Goal: Task Accomplishment & Management: Use online tool/utility

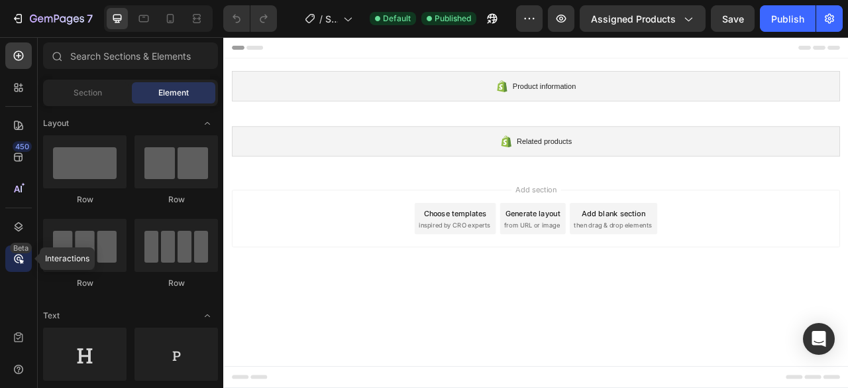
click at [19, 251] on div "Beta" at bounding box center [21, 247] width 22 height 11
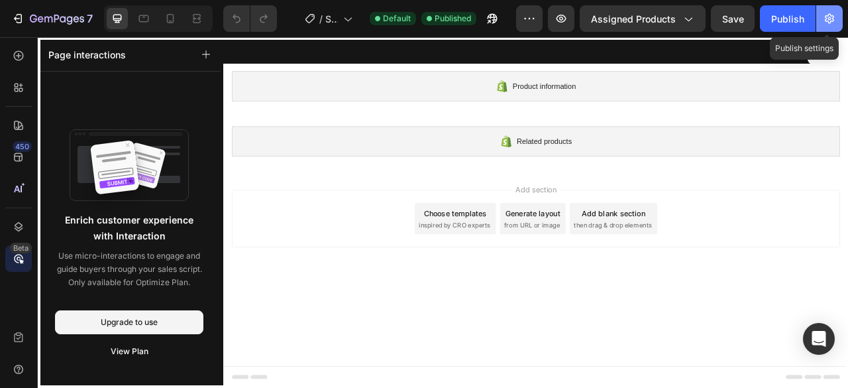
click at [828, 22] on icon "button" at bounding box center [829, 19] width 9 height 10
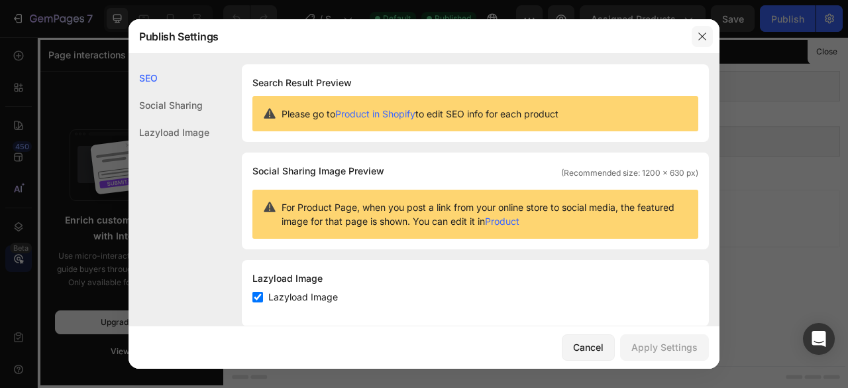
click at [699, 38] on icon "button" at bounding box center [702, 36] width 11 height 11
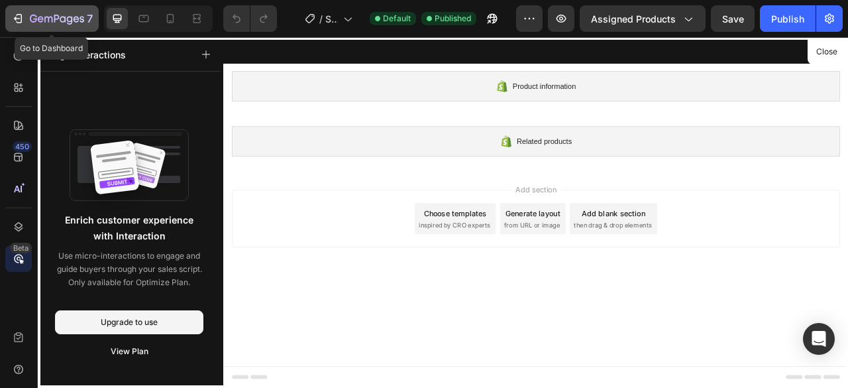
click at [21, 19] on icon "button" at bounding box center [20, 18] width 6 height 9
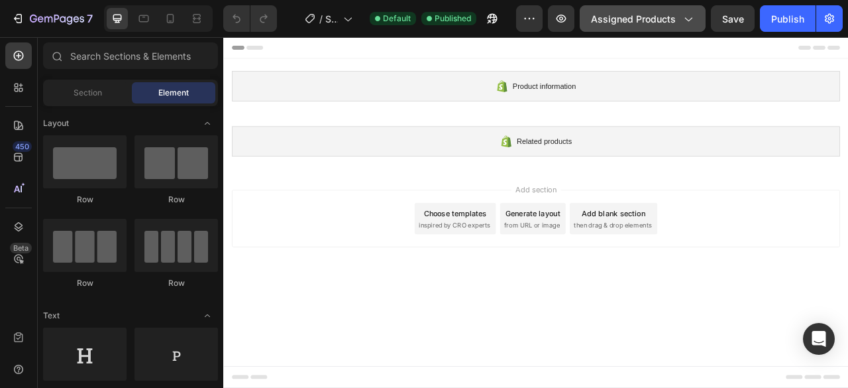
click at [690, 22] on icon "button" at bounding box center [687, 18] width 13 height 13
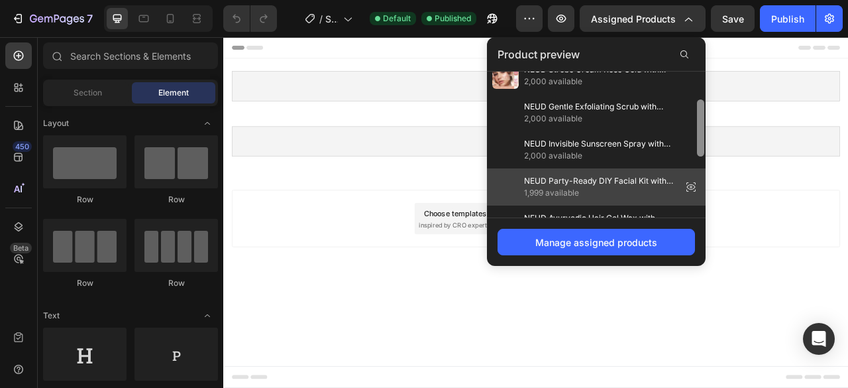
scroll to position [141, 0]
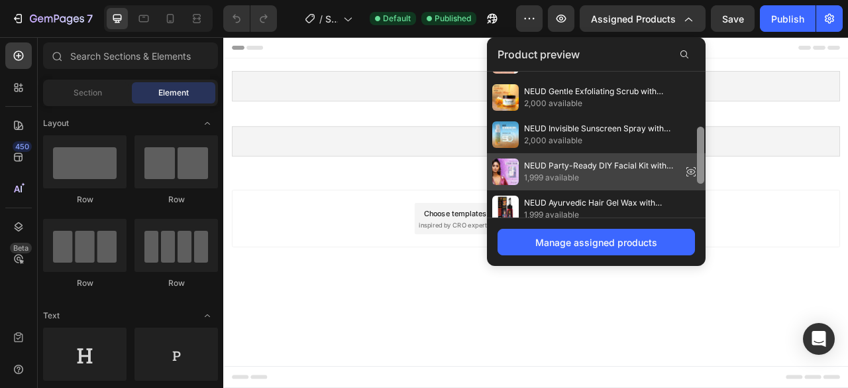
drag, startPoint x: 702, startPoint y: 104, endPoint x: 696, endPoint y: 160, distance: 56.0
click at [696, 160] on div "NEUD Dewy Look Tinted Sunscreen with SPF 50++++ and Hyaluronic Acid, Ultra-Ligh…" at bounding box center [596, 145] width 219 height 146
click at [568, 172] on span "1,999 available" at bounding box center [600, 178] width 152 height 12
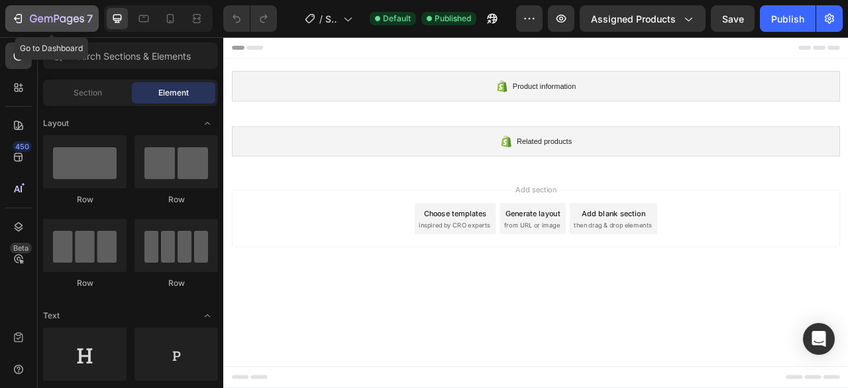
click at [20, 19] on icon "button" at bounding box center [17, 18] width 13 height 13
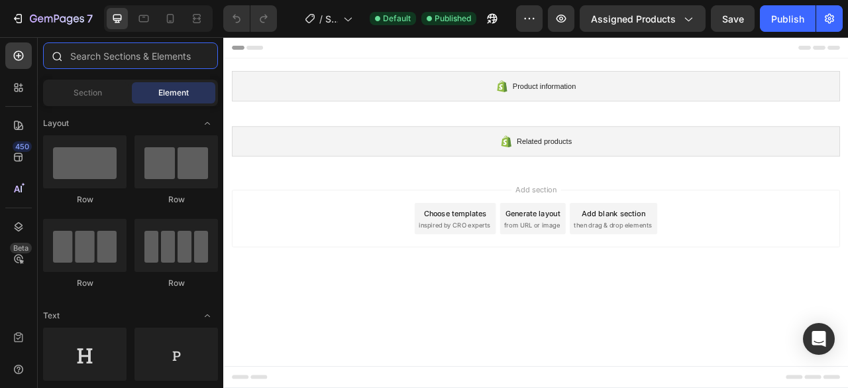
click at [74, 56] on input "text" at bounding box center [130, 55] width 175 height 27
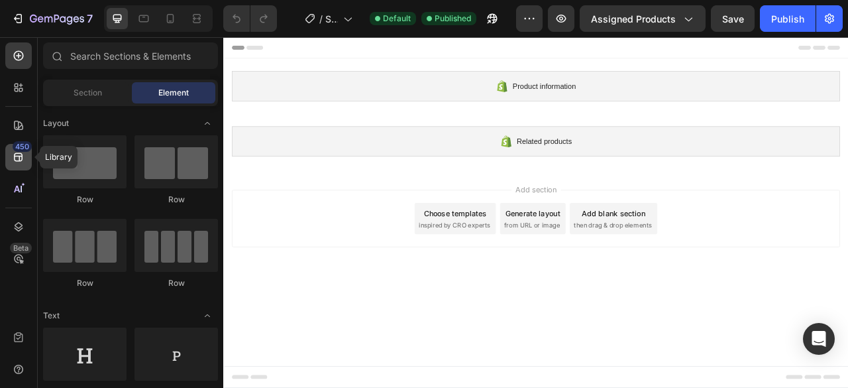
click at [23, 158] on icon at bounding box center [18, 157] width 9 height 9
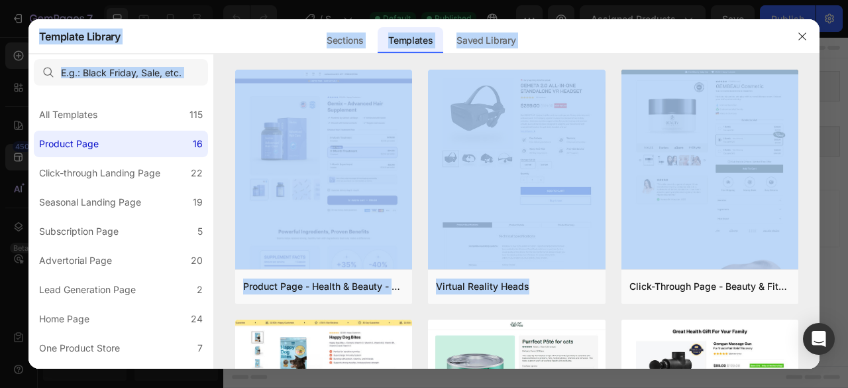
drag, startPoint x: 814, startPoint y: 95, endPoint x: 822, endPoint y: 123, distance: 28.1
click at [822, 123] on div "Template Library Sections Templates Existing pages Saved Library Templates Save…" at bounding box center [424, 194] width 848 height 388
click at [709, 34] on div "Sections Templates Existing pages Saved Library Templates Saved Library" at bounding box center [421, 36] width 600 height 34
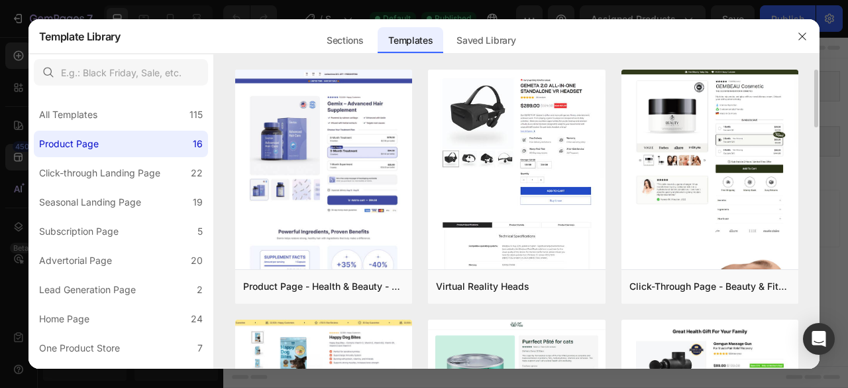
drag, startPoint x: 816, startPoint y: 91, endPoint x: 819, endPoint y: 142, distance: 50.4
click at [819, 142] on div "Product Page - Health & Beauty - Hair Supplement Add to page Preview Virtual Re…" at bounding box center [517, 219] width 606 height 299
drag, startPoint x: 816, startPoint y: 111, endPoint x: 815, endPoint y: 151, distance: 40.4
click at [815, 151] on div "Product Page - Health & Beauty - Hair Supplement Add to page Preview Virtual Re…" at bounding box center [517, 219] width 606 height 299
click at [805, 34] on icon "button" at bounding box center [802, 35] width 7 height 7
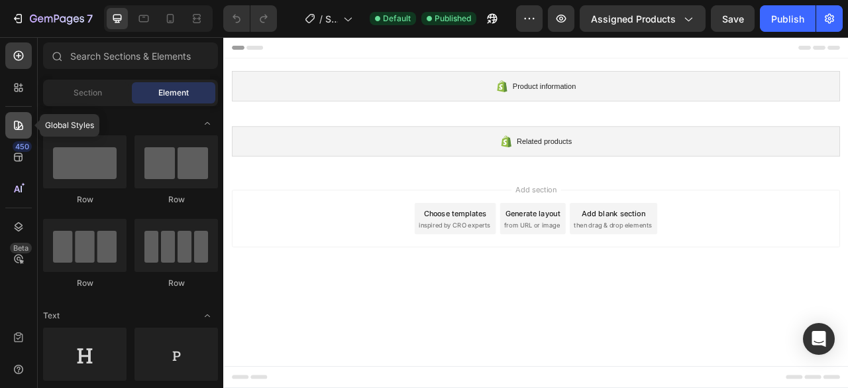
click at [19, 129] on icon at bounding box center [18, 125] width 9 height 9
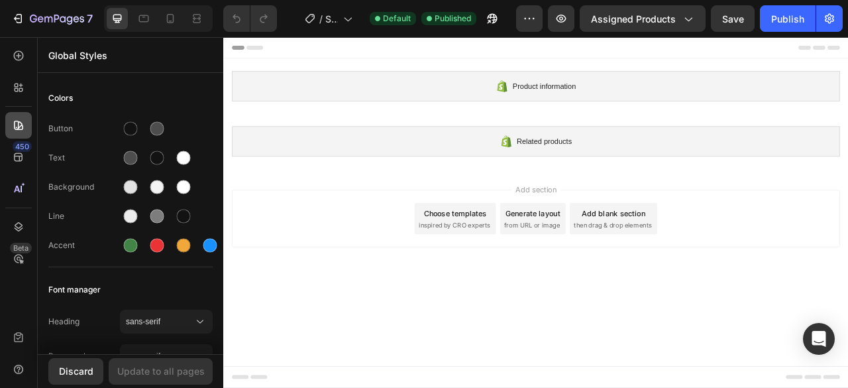
click at [19, 129] on icon at bounding box center [18, 125] width 9 height 9
click at [16, 154] on icon at bounding box center [18, 156] width 13 height 13
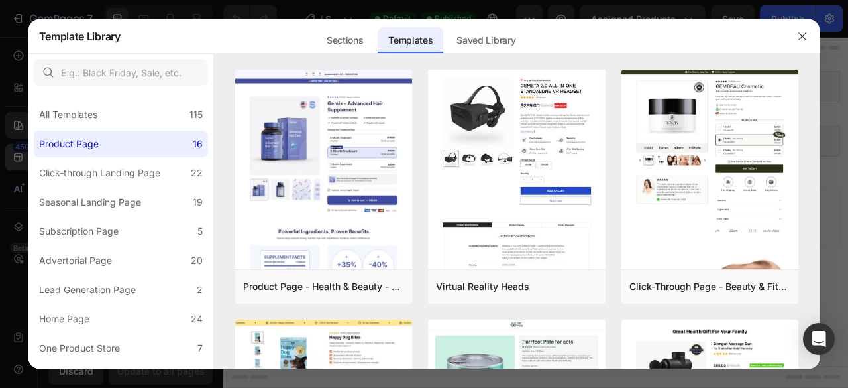
click at [16, 154] on div at bounding box center [424, 194] width 848 height 388
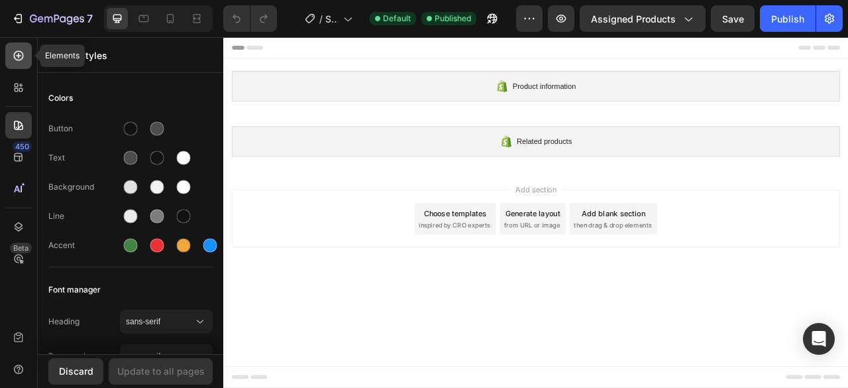
click at [16, 59] on icon at bounding box center [19, 56] width 10 height 10
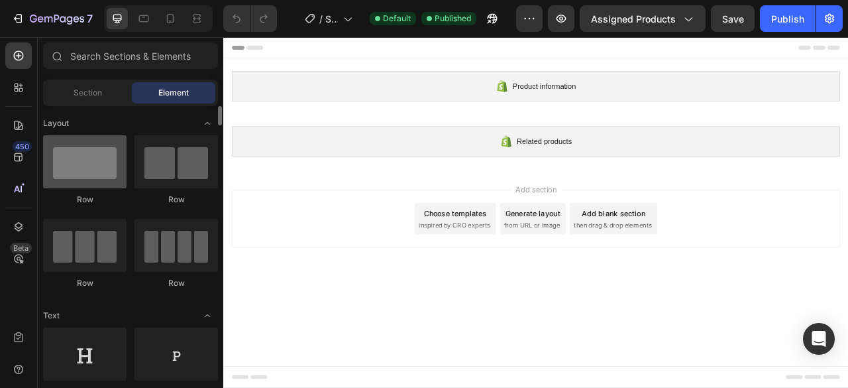
click at [82, 162] on div at bounding box center [84, 161] width 83 height 53
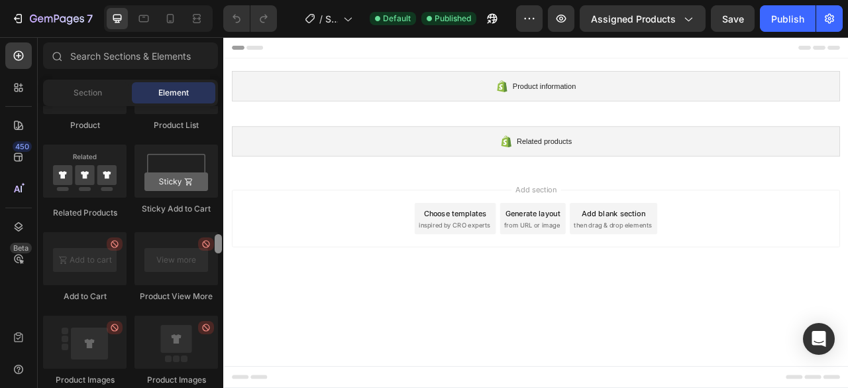
scroll to position [1854, 0]
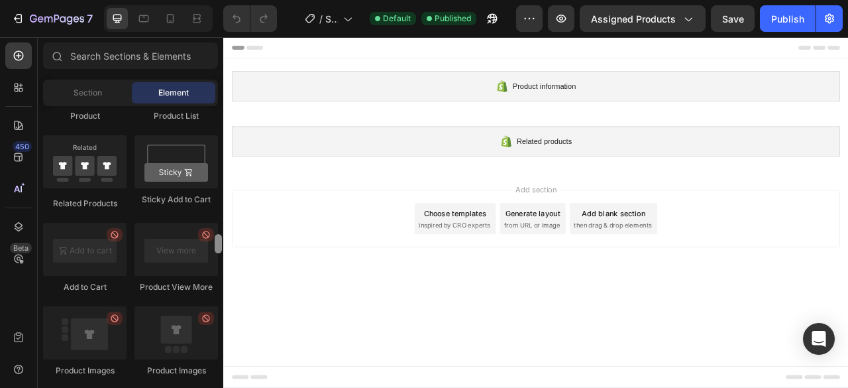
drag, startPoint x: 221, startPoint y: 116, endPoint x: 220, endPoint y: 244, distance: 128.5
click at [220, 244] on div at bounding box center [218, 243] width 7 height 19
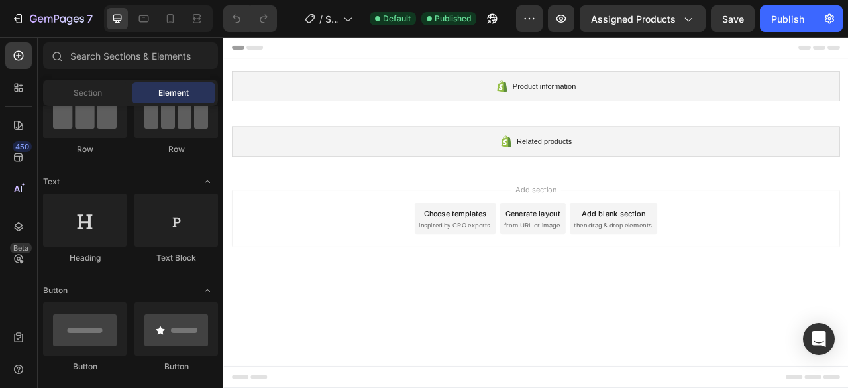
scroll to position [0, 0]
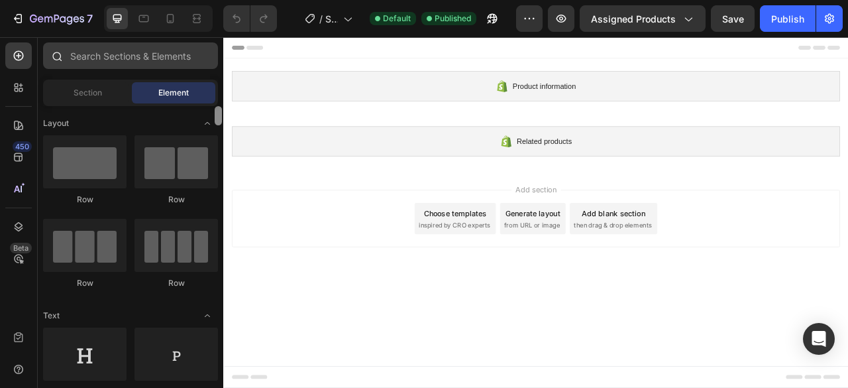
drag, startPoint x: 219, startPoint y: 244, endPoint x: 213, endPoint y: 67, distance: 177.7
click at [213, 67] on div "Sections(18) Elements(84) Section Element Hero Section Product Detail Brands Tr…" at bounding box center [131, 213] width 186 height 342
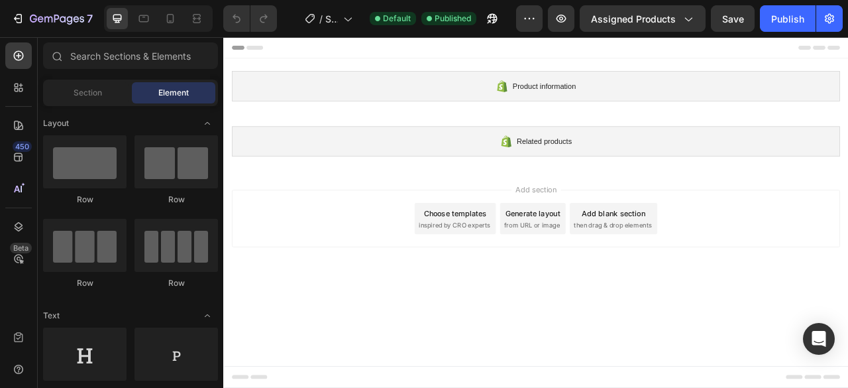
click at [607, 261] on div "Generate layout" at bounding box center [617, 261] width 70 height 14
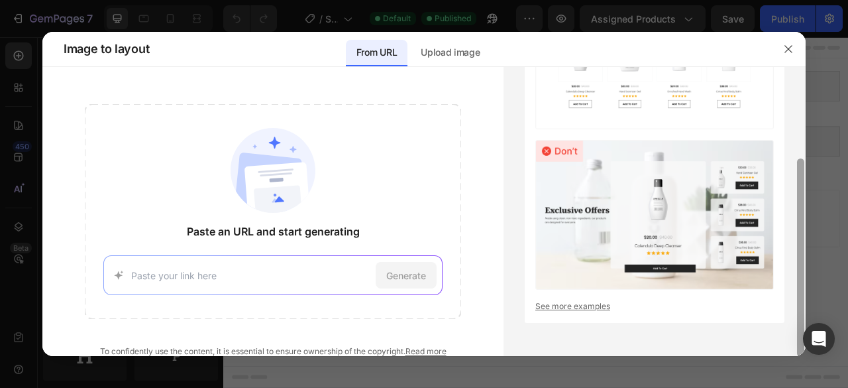
scroll to position [71, 0]
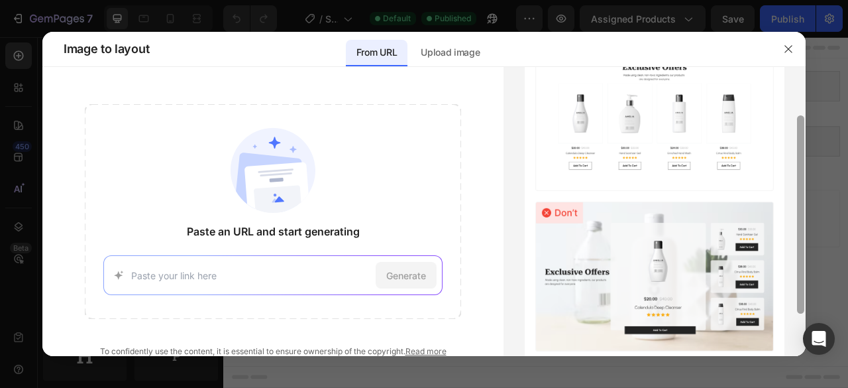
drag, startPoint x: 801, startPoint y: 111, endPoint x: 794, endPoint y: 160, distance: 49.6
click at [794, 160] on div "Layout guideline for GemAI See more examples" at bounding box center [655, 211] width 302 height 289
click at [786, 55] on button "button" at bounding box center [788, 48] width 21 height 21
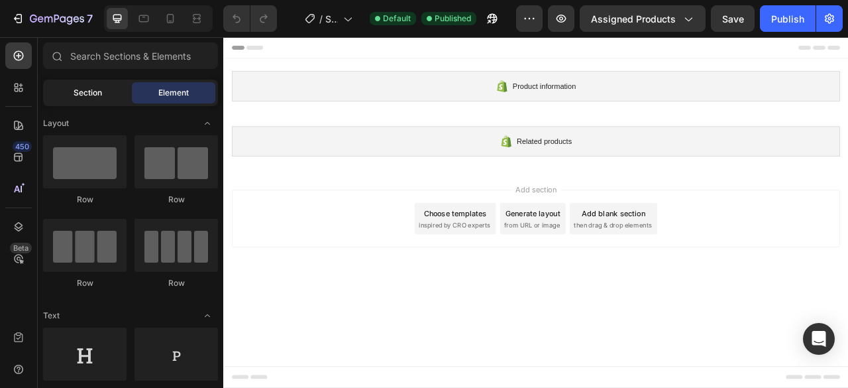
click at [97, 94] on span "Section" at bounding box center [88, 93] width 28 height 12
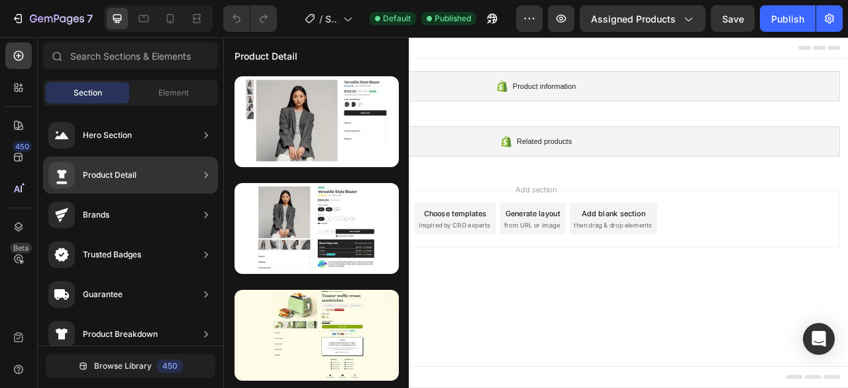
click at [123, 169] on div "Product Detail" at bounding box center [110, 174] width 54 height 13
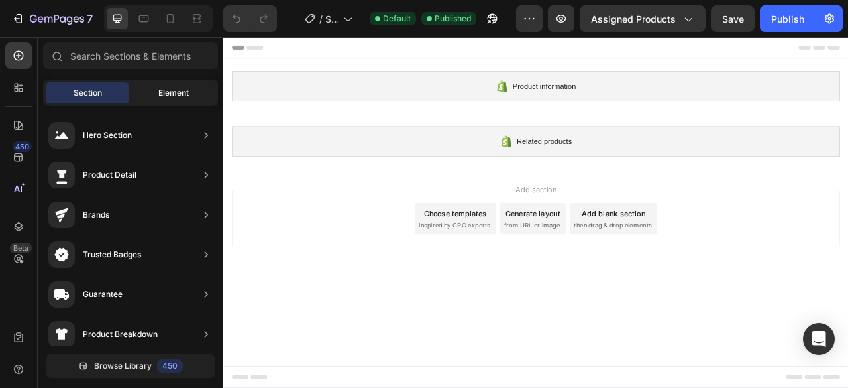
click at [178, 94] on span "Element" at bounding box center [173, 93] width 30 height 12
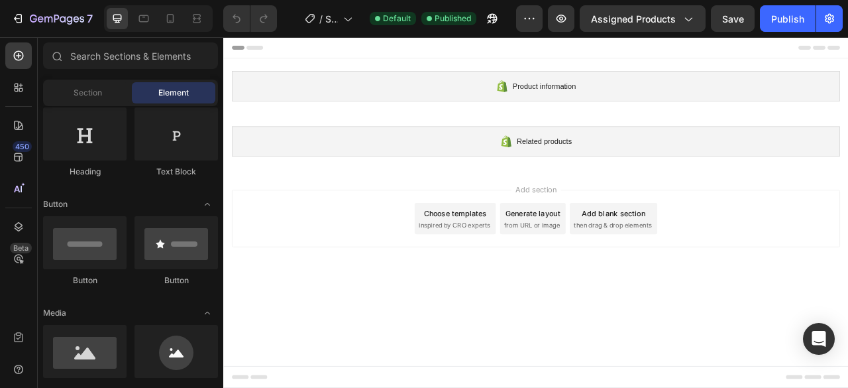
scroll to position [0, 0]
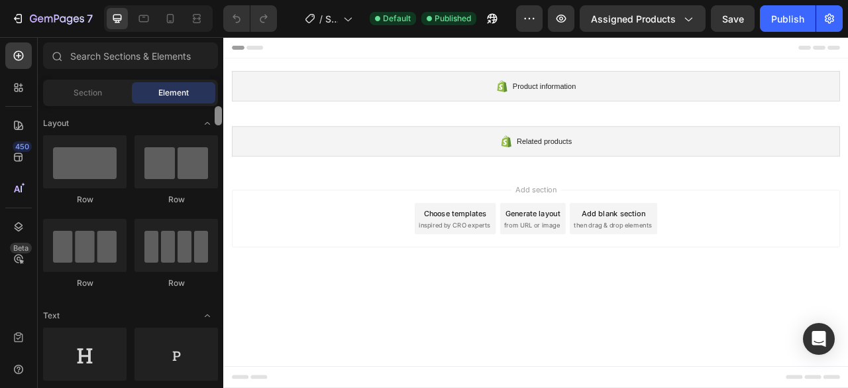
drag, startPoint x: 217, startPoint y: 114, endPoint x: 217, endPoint y: 91, distance: 23.2
click at [217, 91] on div "Sections(18) Elements(84) Section Element Hero Section Product Detail Brands Tr…" at bounding box center [131, 213] width 186 height 342
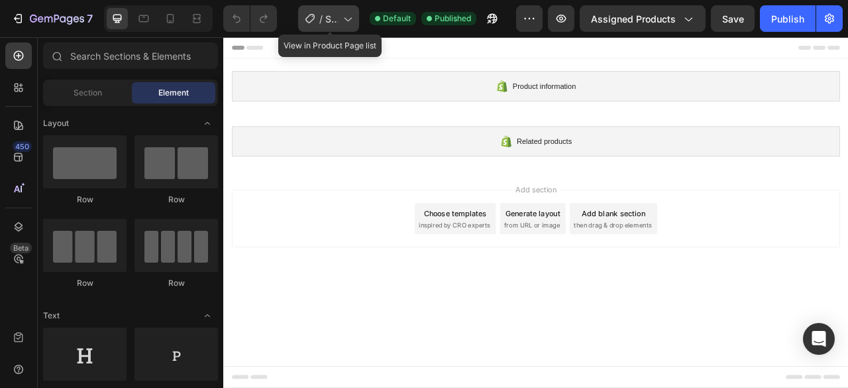
click at [350, 21] on icon at bounding box center [348, 20] width 7 height 4
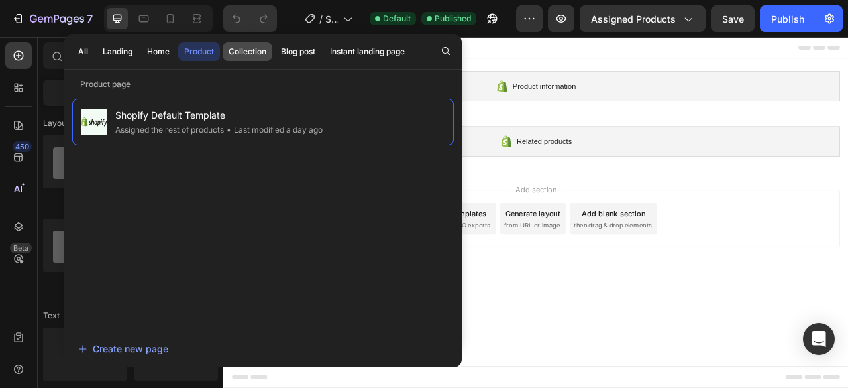
click at [252, 54] on div "Collection" at bounding box center [248, 52] width 38 height 12
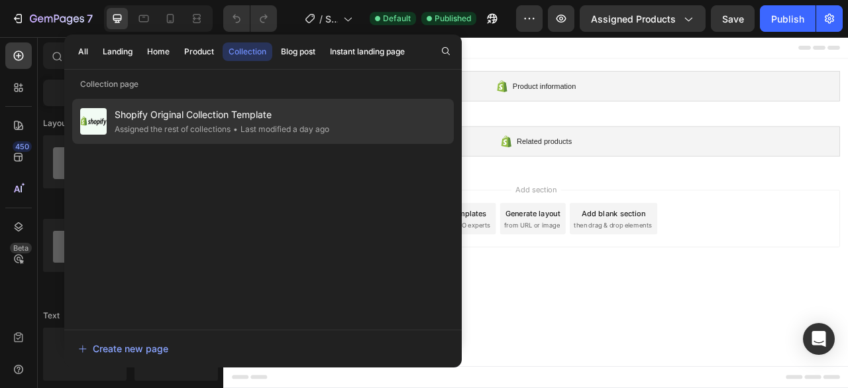
click at [223, 121] on span "Shopify Original Collection Template" at bounding box center [222, 115] width 215 height 16
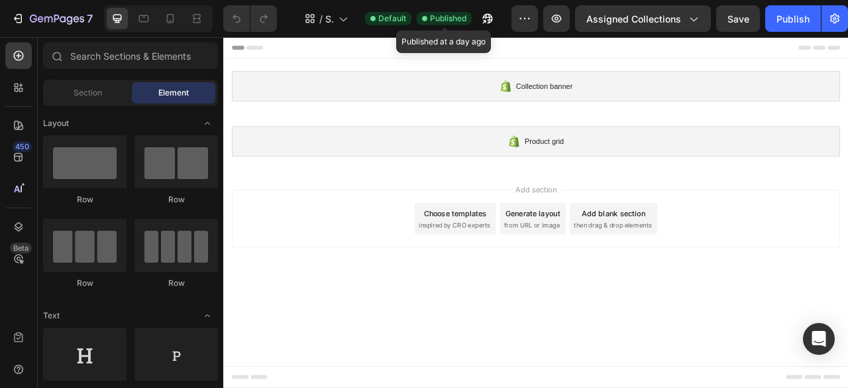
click at [453, 18] on span "Published" at bounding box center [448, 19] width 36 height 12
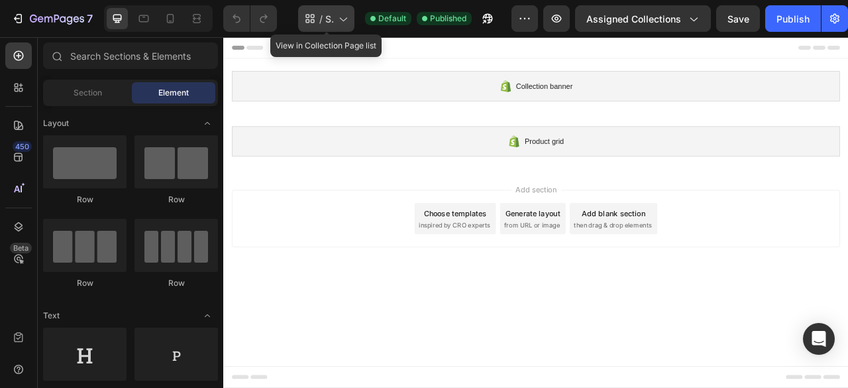
click at [345, 19] on icon at bounding box center [342, 18] width 13 height 13
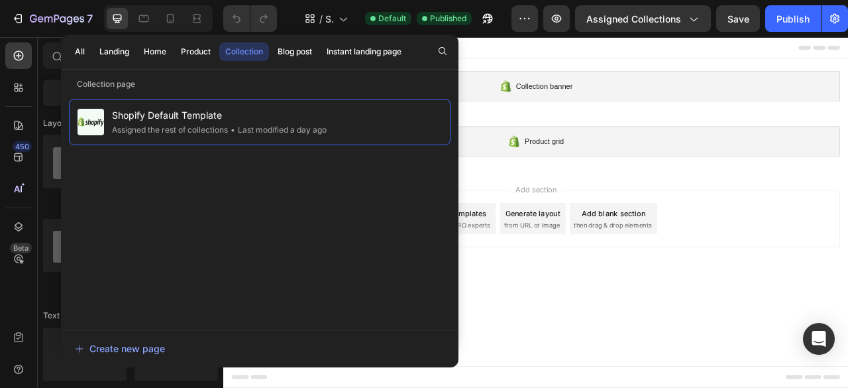
click at [605, 57] on div at bounding box center [621, 50] width 774 height 27
click at [588, 57] on div at bounding box center [621, 50] width 774 height 27
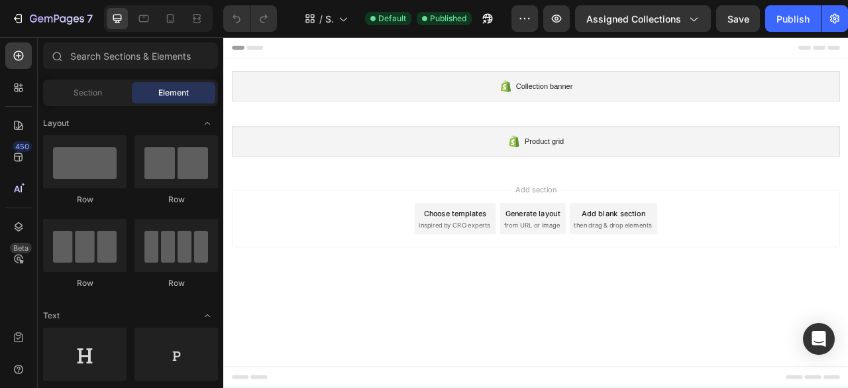
click at [0, 95] on div "450 Beta" at bounding box center [19, 212] width 38 height 350
click at [679, 23] on span "Assigned Collections" at bounding box center [633, 19] width 95 height 14
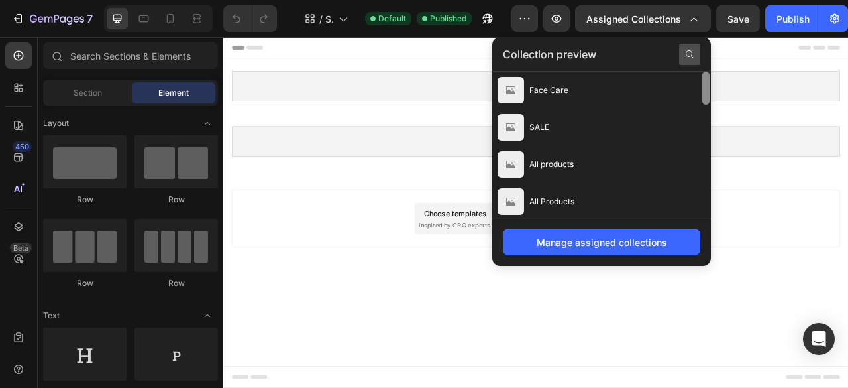
drag, startPoint x: 702, startPoint y: 81, endPoint x: 698, endPoint y: 59, distance: 22.9
click at [698, 59] on div "Collection preview Face Care SALE All products All Products Skin Care Sunscreen…" at bounding box center [601, 151] width 219 height 229
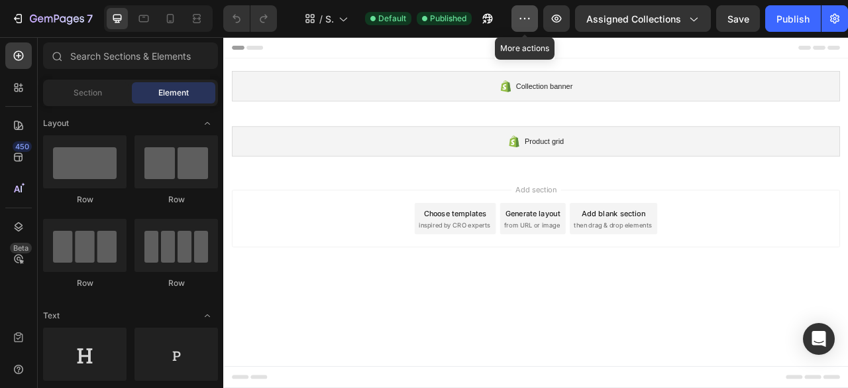
click at [527, 23] on icon "button" at bounding box center [524, 18] width 13 height 13
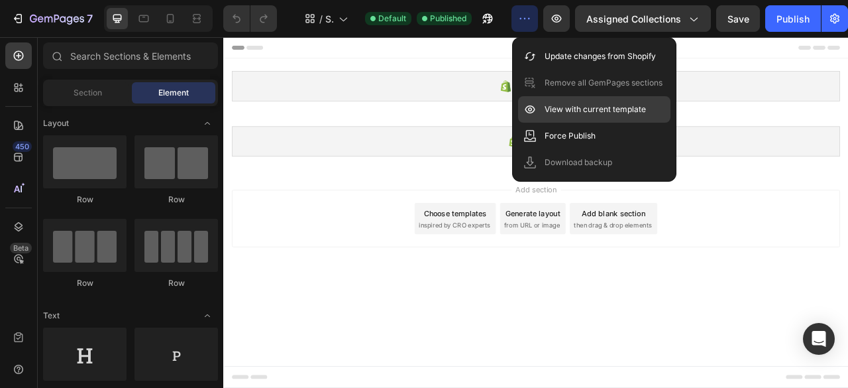
click at [561, 112] on p "View with current template" at bounding box center [595, 109] width 101 height 13
click at [358, 293] on div "Add section Choose templates inspired by CRO experts Generate layout from URL o…" at bounding box center [621, 267] width 774 height 73
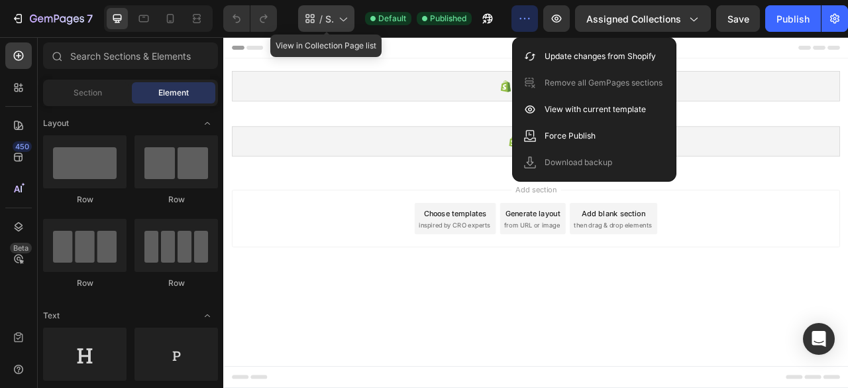
click at [343, 21] on icon at bounding box center [343, 20] width 7 height 4
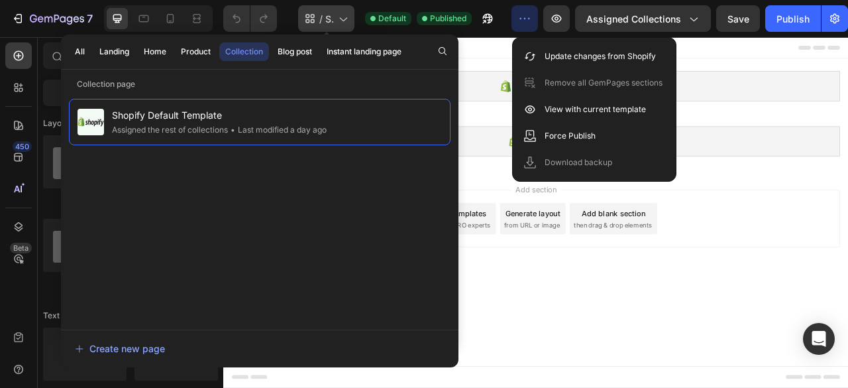
click at [343, 21] on icon at bounding box center [343, 20] width 7 height 4
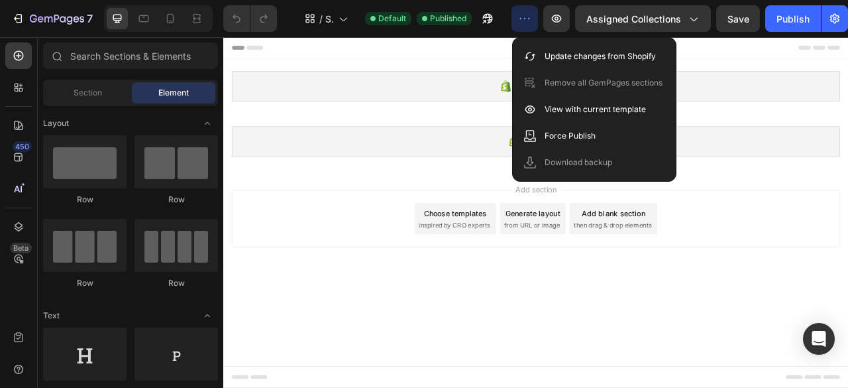
click at [412, 333] on div "Add section Choose templates inspired by CRO experts Generate layout from URL o…" at bounding box center [620, 270] width 795 height 131
click at [554, 23] on icon "button" at bounding box center [556, 18] width 13 height 13
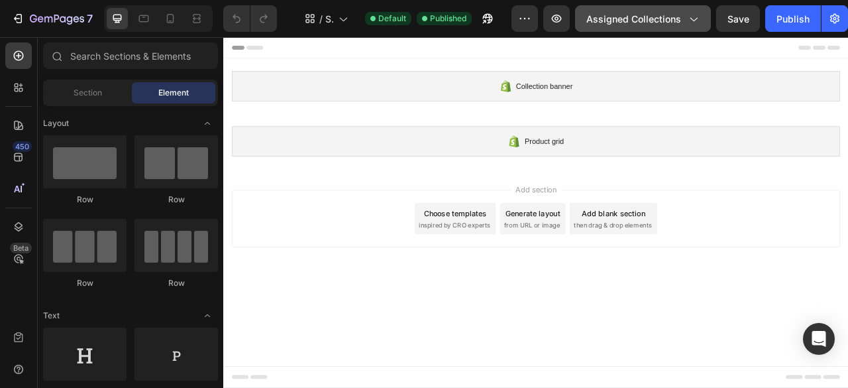
click at [692, 22] on icon "button" at bounding box center [692, 18] width 13 height 13
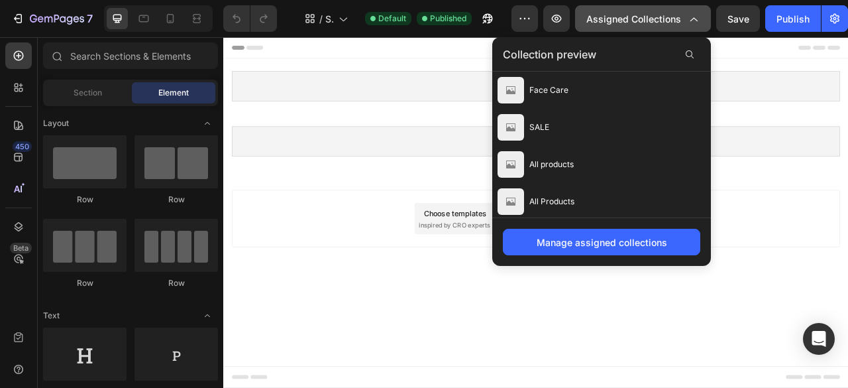
click at [694, 23] on icon "button" at bounding box center [692, 18] width 13 height 13
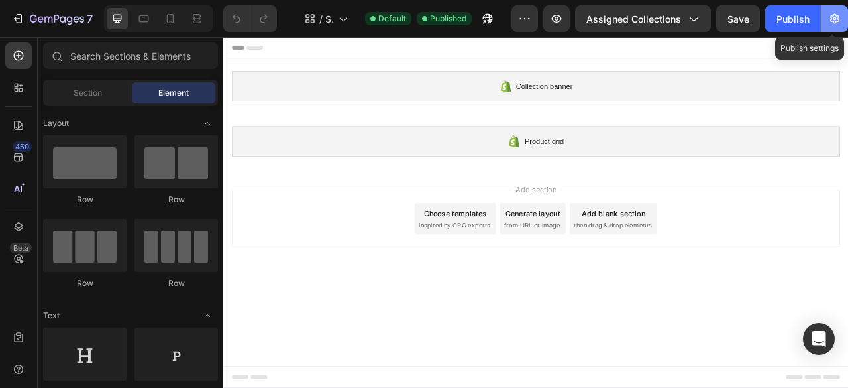
click at [833, 23] on icon "button" at bounding box center [834, 19] width 9 height 10
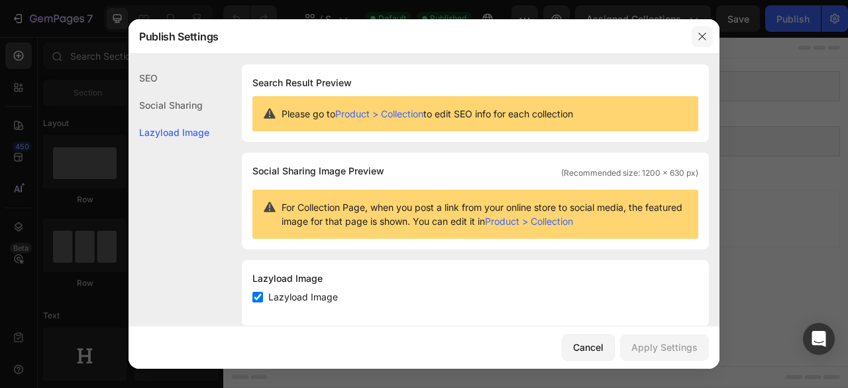
click at [700, 35] on icon "button" at bounding box center [702, 36] width 11 height 11
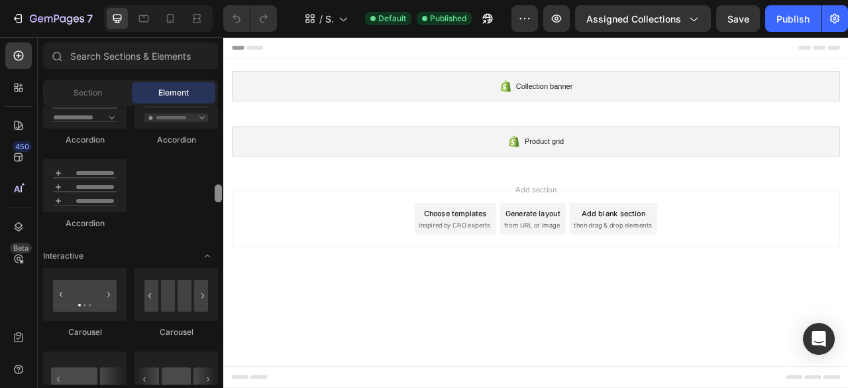
scroll to position [1482, 0]
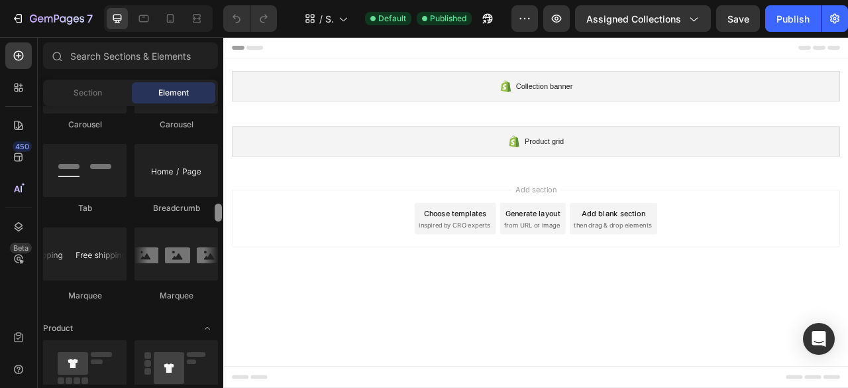
drag, startPoint x: 443, startPoint y: 154, endPoint x: 227, endPoint y: 307, distance: 264.9
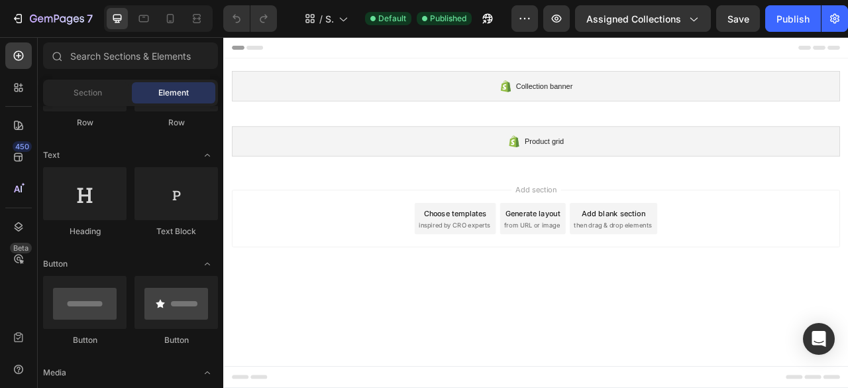
scroll to position [0, 0]
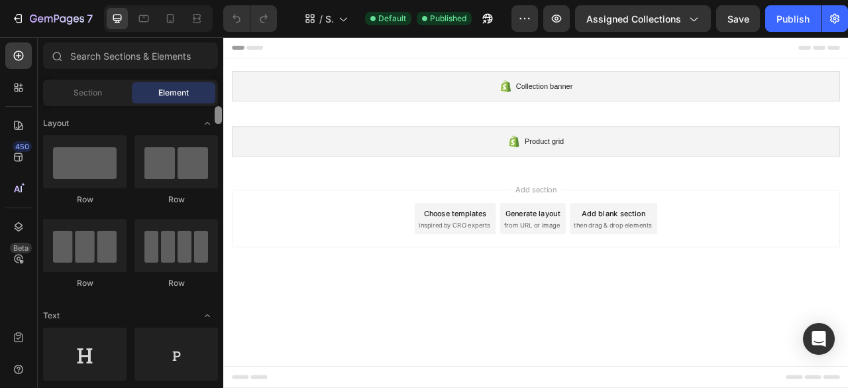
drag, startPoint x: 218, startPoint y: 218, endPoint x: 215, endPoint y: 90, distance: 127.9
click at [215, 90] on div "Sections(18) Elements(88) Section Element Hero Section Product Detail Brands Tr…" at bounding box center [131, 213] width 186 height 342
click at [17, 89] on icon at bounding box center [17, 90] width 4 height 4
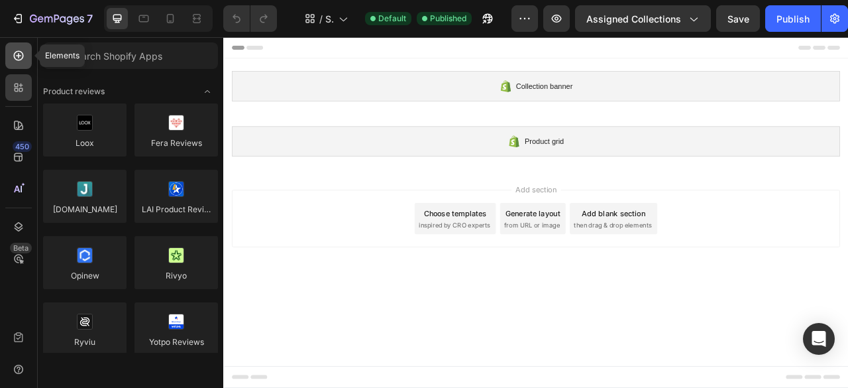
click at [17, 58] on icon at bounding box center [18, 55] width 13 height 13
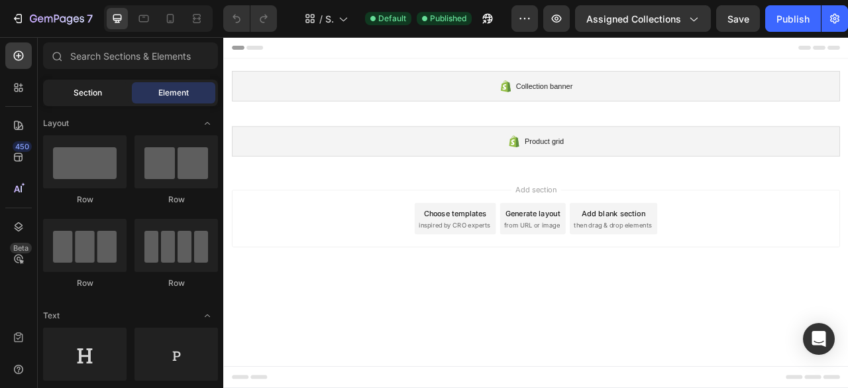
click at [99, 99] on div "Section" at bounding box center [87, 92] width 83 height 21
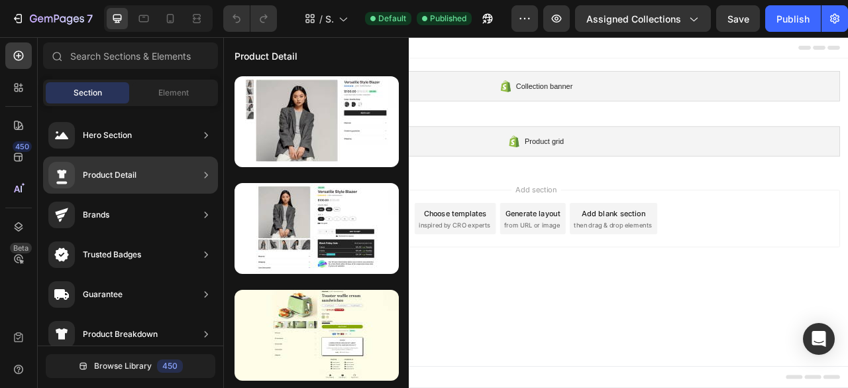
click at [147, 170] on div "Product Detail" at bounding box center [130, 174] width 175 height 37
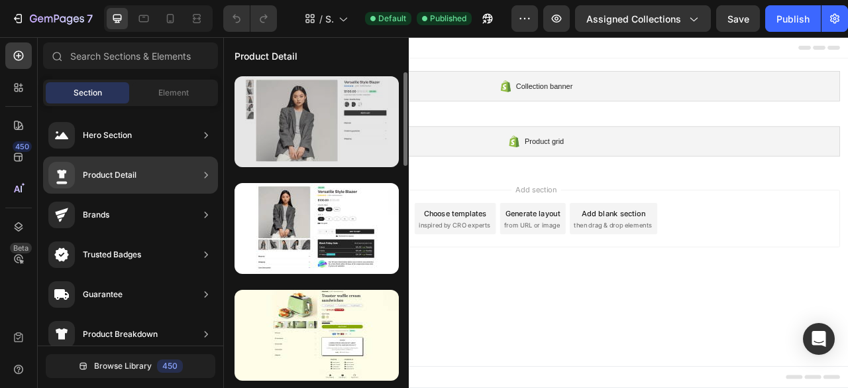
click at [295, 154] on div at bounding box center [317, 121] width 164 height 91
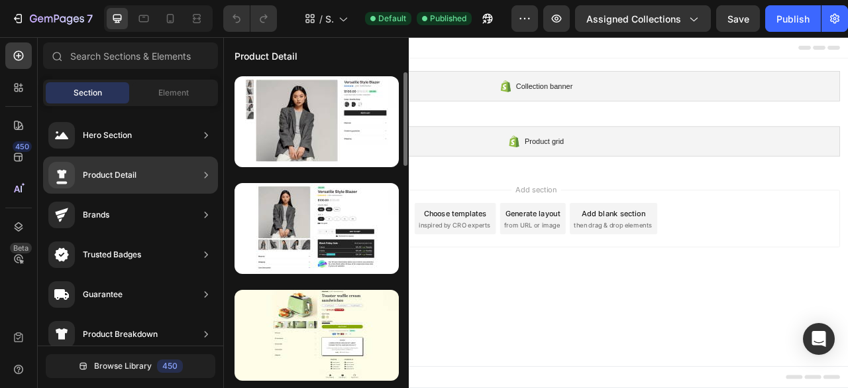
click at [201, 179] on icon at bounding box center [205, 174] width 13 height 13
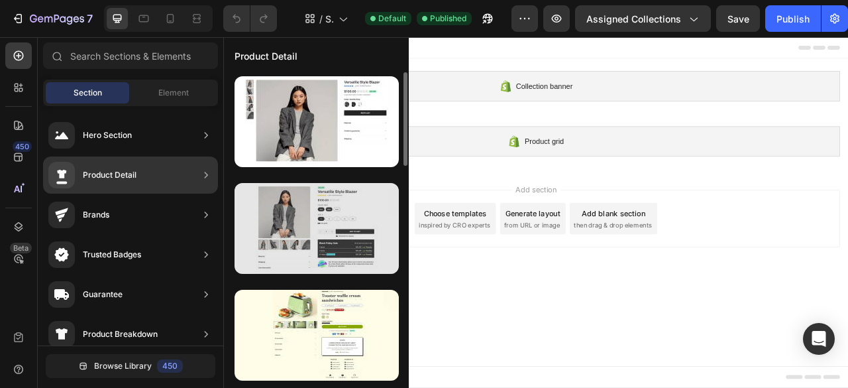
click at [289, 207] on div at bounding box center [317, 228] width 164 height 91
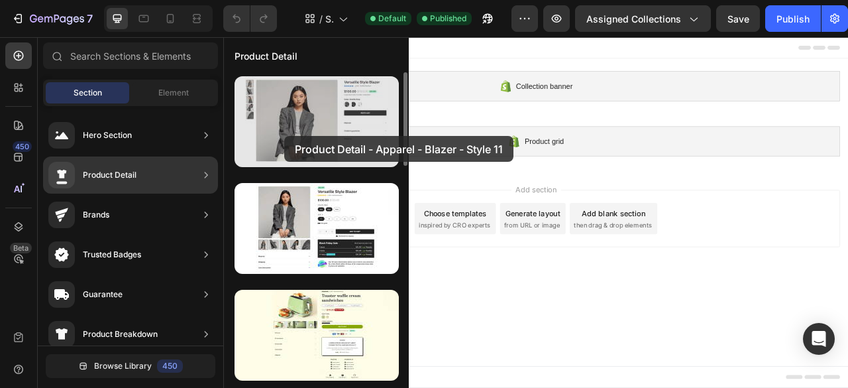
drag, startPoint x: 289, startPoint y: 248, endPoint x: 284, endPoint y: 136, distance: 112.7
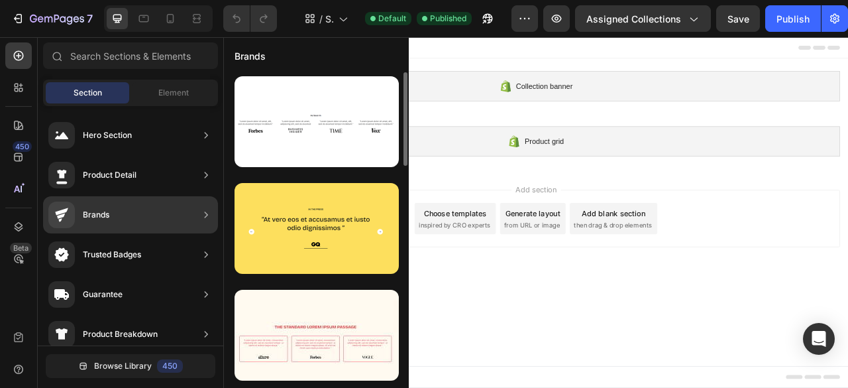
click at [137, 214] on div "Brands" at bounding box center [130, 214] width 175 height 37
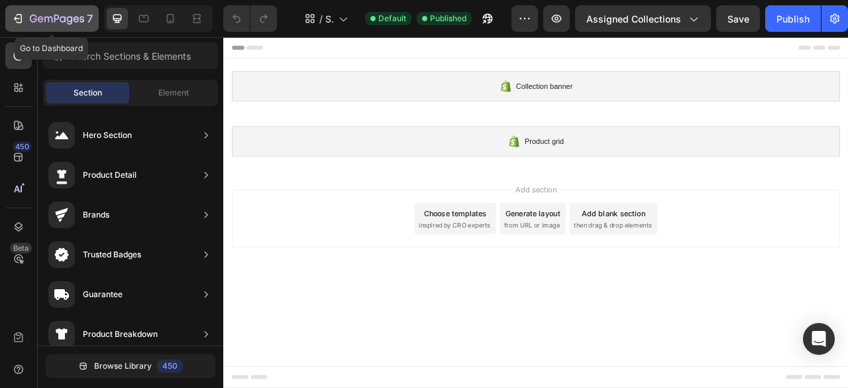
click at [28, 18] on div "7" at bounding box center [51, 19] width 81 height 16
